Goal: Transaction & Acquisition: Purchase product/service

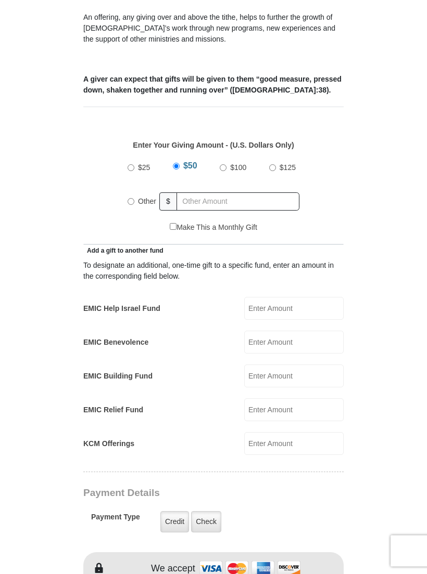
scroll to position [368, 0]
click at [287, 297] on input "EMIC Help Israel Fund" at bounding box center [293, 308] width 99 height 23
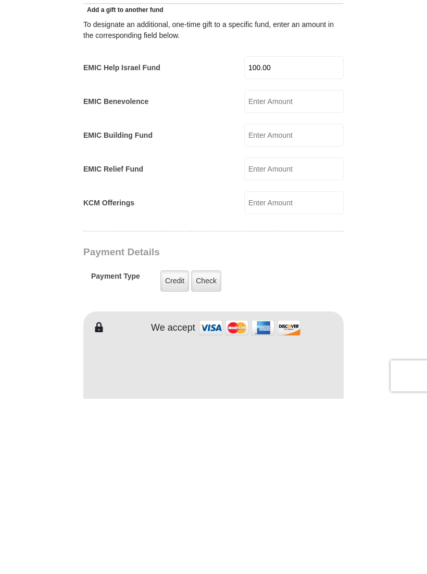
scroll to position [434, 0]
type input "100.00"
click at [234, 492] on img at bounding box center [250, 503] width 104 height 22
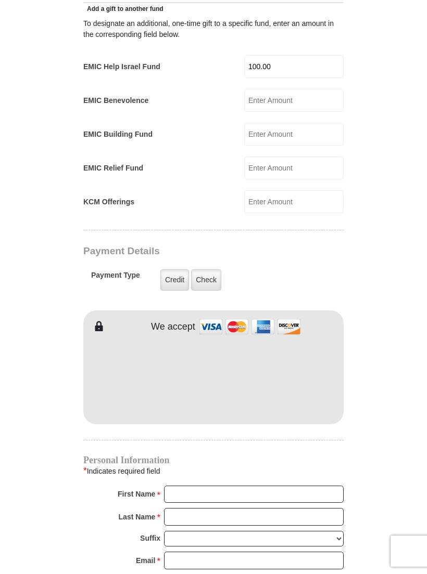
scroll to position [609, 0]
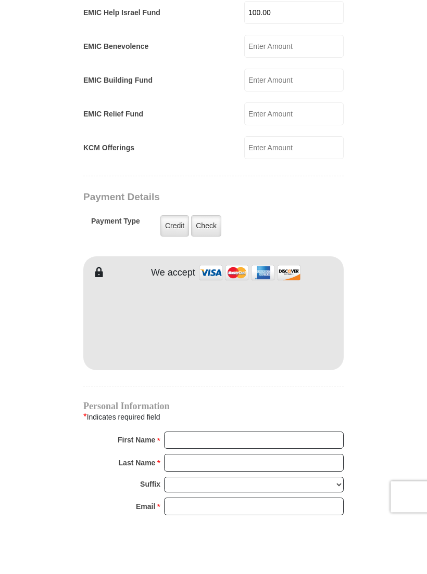
click at [241, 316] on img at bounding box center [250, 327] width 104 height 22
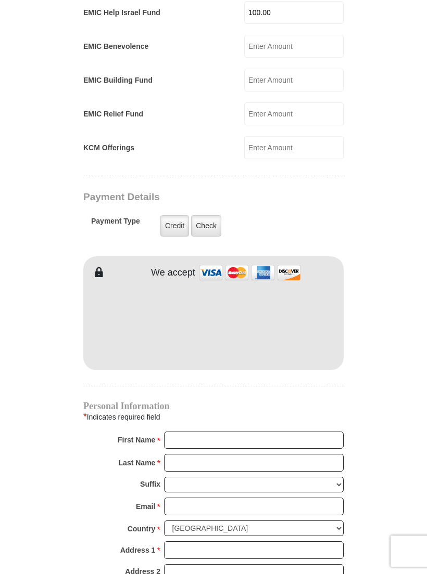
click at [168, 215] on label "Credit" at bounding box center [174, 225] width 29 height 21
click at [0, 0] on input "Credit" at bounding box center [0, 0] width 0 height 0
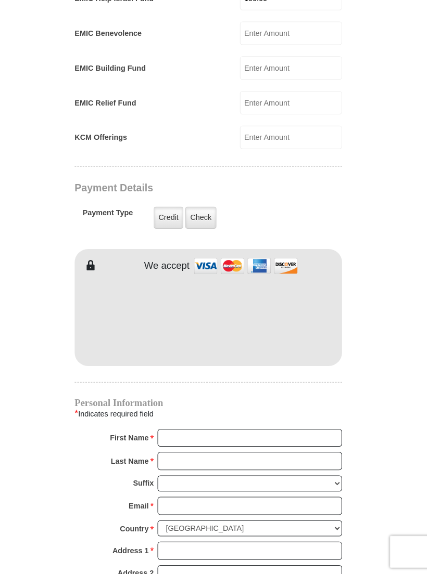
click at [355, 296] on form "[GEOGRAPHIC_DATA][DEMOGRAPHIC_DATA] Online Giving Because of gifts like yours, …" at bounding box center [213, 141] width 390 height 1526
click at [175, 396] on div "Personal Information * Indicates required field First Name * Please enter First…" at bounding box center [213, 528] width 260 height 279
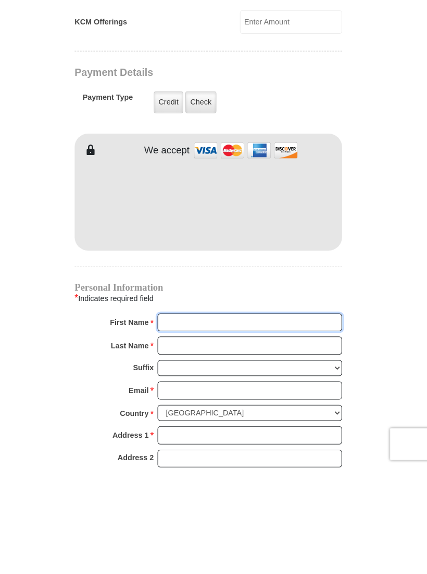
click at [185, 424] on input "First Name *" at bounding box center [254, 433] width 180 height 18
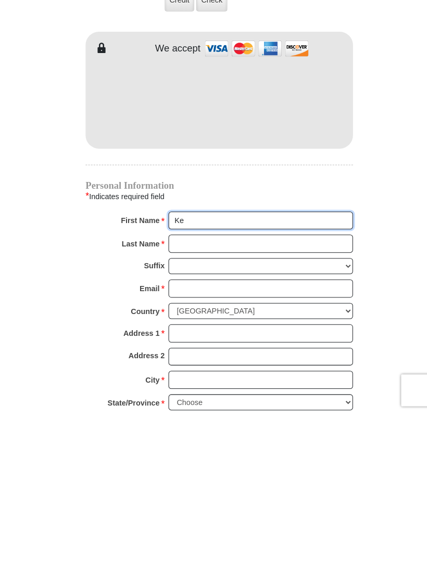
scroll to position [719, 0]
type input "[PERSON_NAME]"
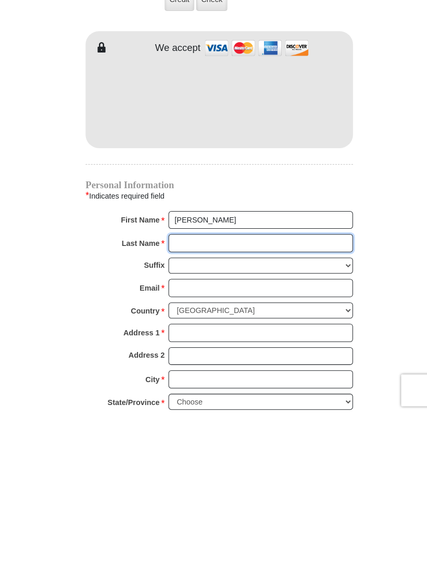
click at [185, 399] on input "Last Name *" at bounding box center [254, 408] width 180 height 18
type input "[PERSON_NAME]"
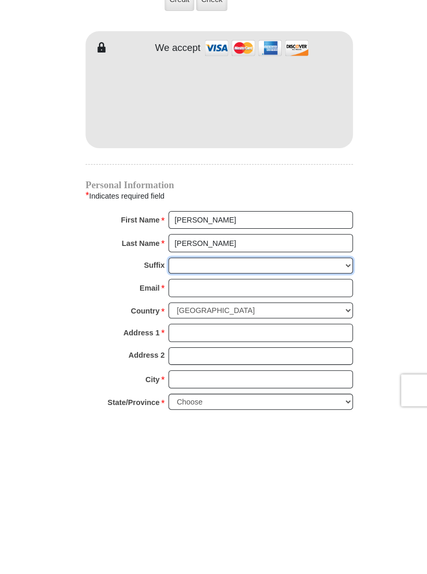
click at [183, 422] on select "[PERSON_NAME] I II III IV V VI" at bounding box center [254, 430] width 180 height 16
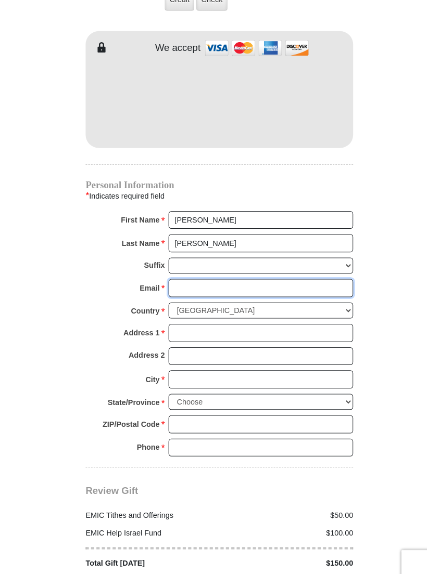
click at [182, 272] on input "Email *" at bounding box center [254, 281] width 180 height 18
type input "[EMAIL_ADDRESS][DOMAIN_NAME]"
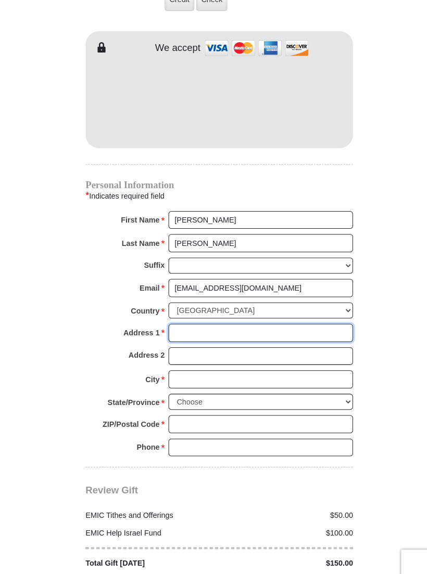
click at [175, 316] on input "Address 1 *" at bounding box center [254, 325] width 180 height 18
type input "[STREET_ADDRESS]"
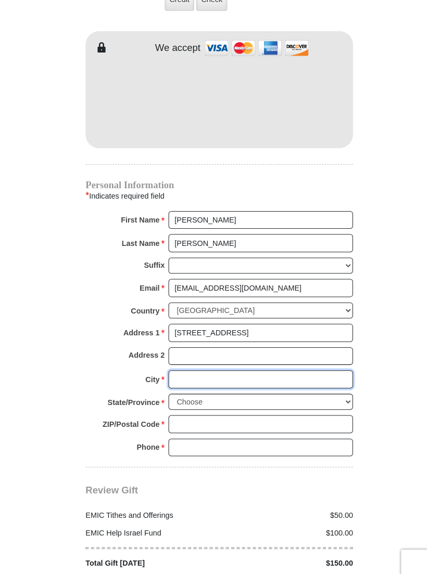
click at [187, 361] on input "City *" at bounding box center [254, 370] width 180 height 18
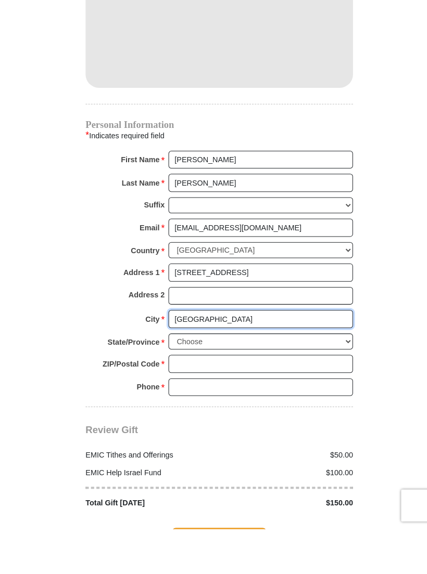
type input "[GEOGRAPHIC_DATA]"
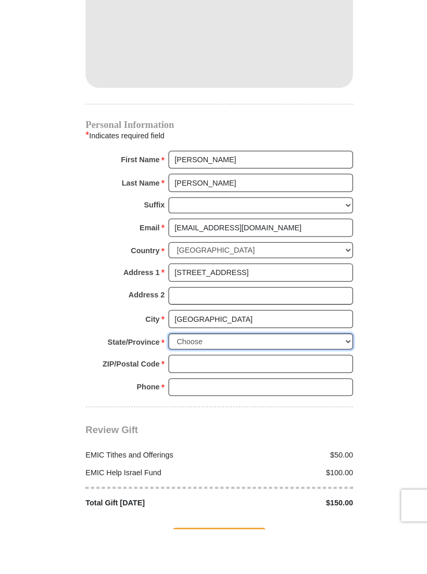
click at [186, 384] on select "Choose [US_STATE] [US_STATE] [US_STATE] [US_STATE] [US_STATE] Armed Forces Amer…" at bounding box center [254, 392] width 180 height 16
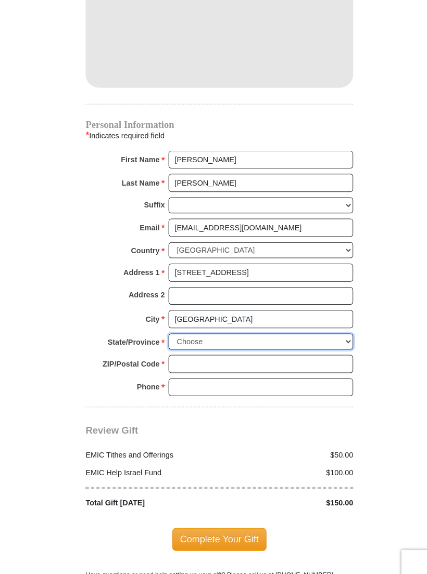
select select "MI"
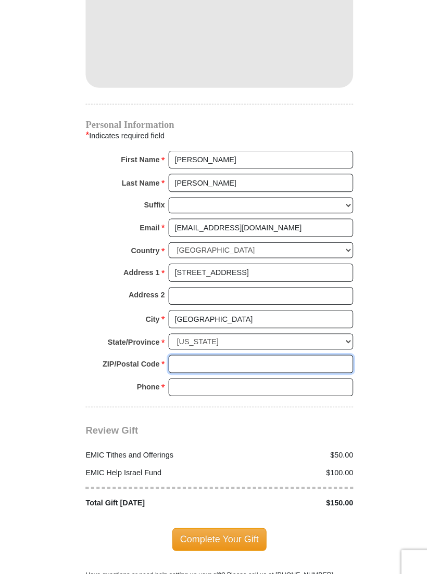
click at [183, 346] on input "ZIP/Postal Code *" at bounding box center [254, 355] width 180 height 18
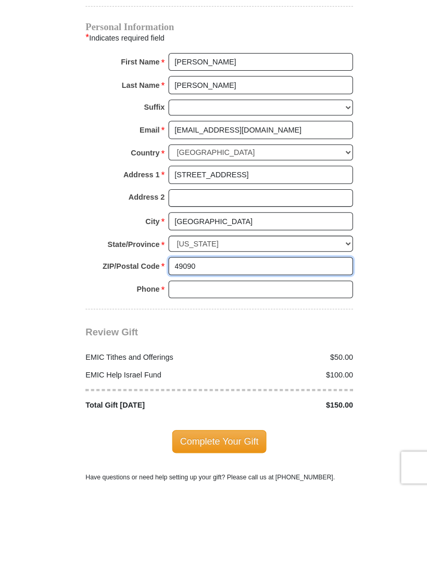
type input "49090"
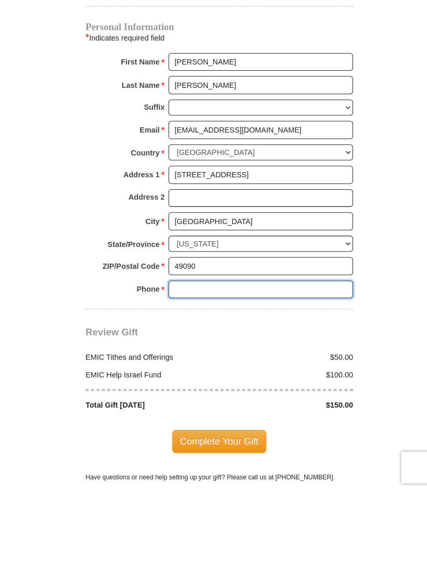
click at [177, 369] on input "Phone * *" at bounding box center [254, 378] width 180 height 18
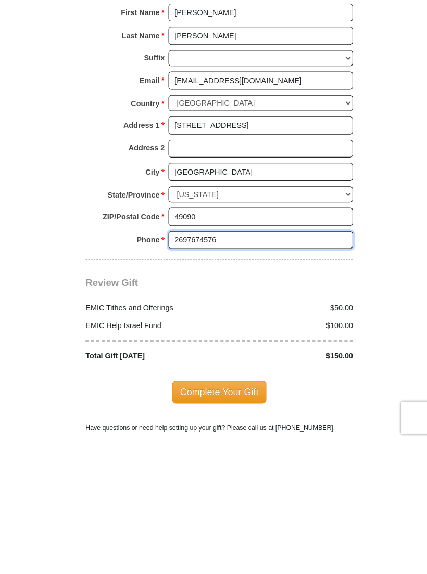
type input "2697674576"
click at [316, 439] on div "$50.00" at bounding box center [281, 444] width 136 height 11
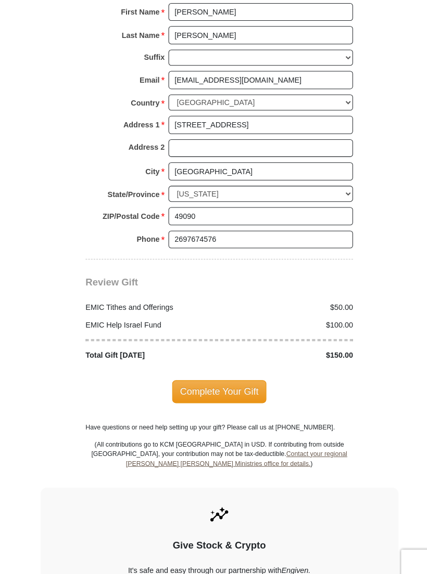
click at [103, 282] on div "EMIC Tithes and Offerings $50.00 EMIC Help Israel Fund $100.00 Total Gift [DATE…" at bounding box center [213, 317] width 260 height 70
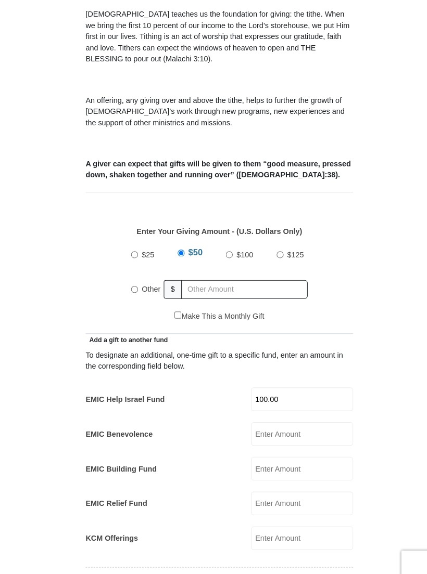
scroll to position [287, 0]
click at [133, 271] on div "Other" at bounding box center [143, 282] width 32 height 23
click at [132, 279] on input "Other" at bounding box center [130, 282] width 7 height 7
radio input "true"
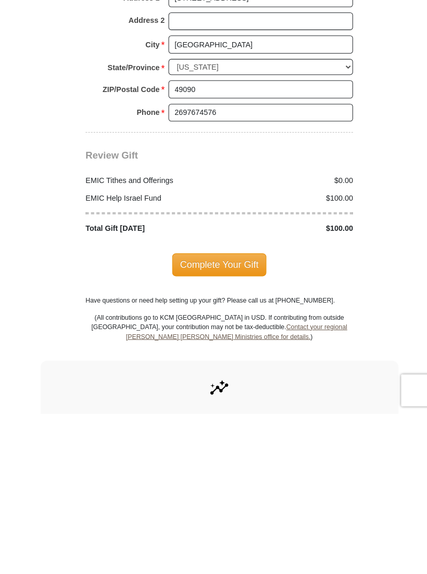
scroll to position [1046, 0]
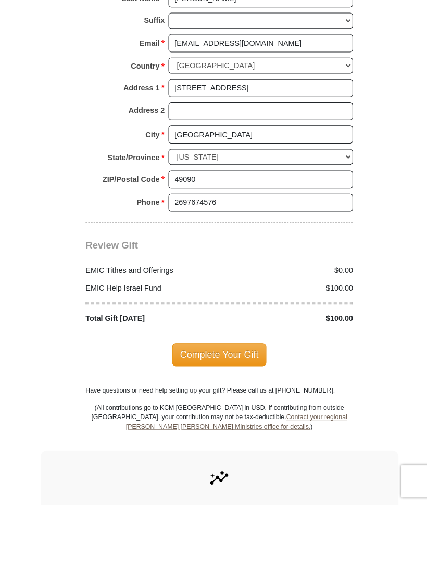
type input "00000"
click at [214, 417] on span "Complete Your Gift" at bounding box center [214, 428] width 92 height 22
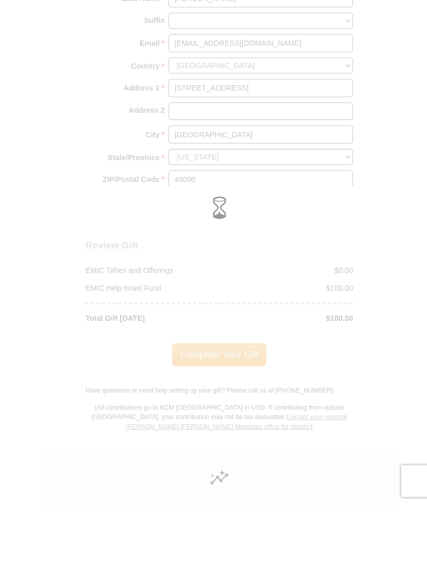
scroll to position [1114, 0]
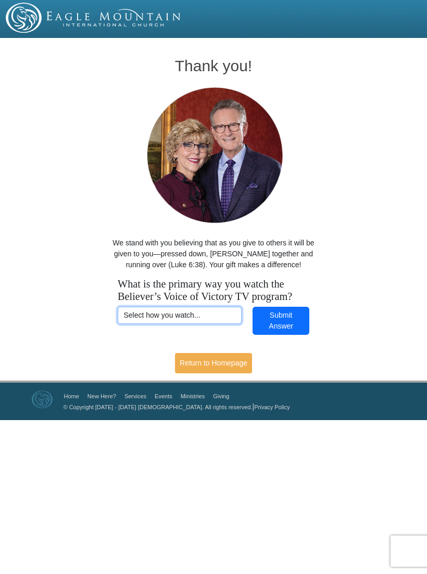
click at [144, 316] on select "Select how you watch... Daystar Morning Daystar Evening KCM.org GoVictory.com V…" at bounding box center [180, 316] width 124 height 18
select select "YOUTUBE"
click at [197, 359] on link "Return to Homepage" at bounding box center [213, 363] width 77 height 20
